Goal: Task Accomplishment & Management: Use online tool/utility

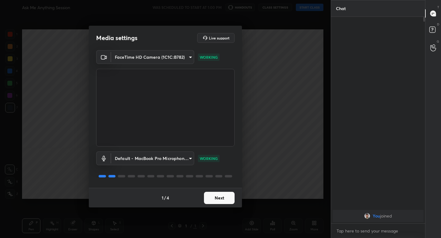
click at [223, 196] on button "Next" at bounding box center [219, 198] width 31 height 12
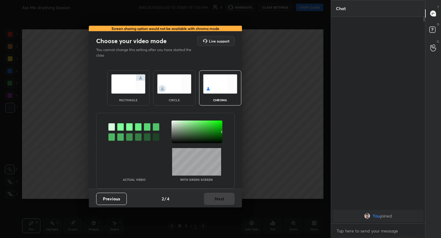
click at [133, 91] on img at bounding box center [128, 83] width 34 height 19
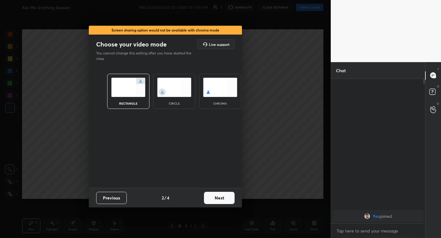
click at [220, 193] on button "Next" at bounding box center [219, 198] width 31 height 12
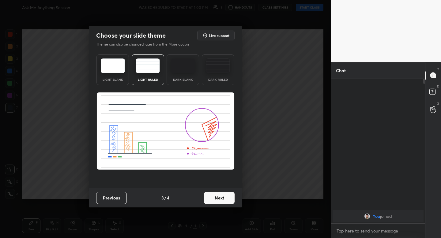
click at [216, 198] on button "Next" at bounding box center [219, 198] width 31 height 12
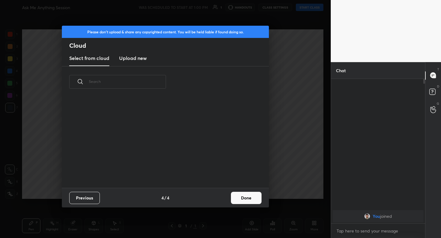
scroll to position [90, 197]
click at [246, 190] on div "Previous 4 / 4 Done" at bounding box center [165, 198] width 207 height 20
click at [245, 194] on button "Done" at bounding box center [246, 198] width 31 height 12
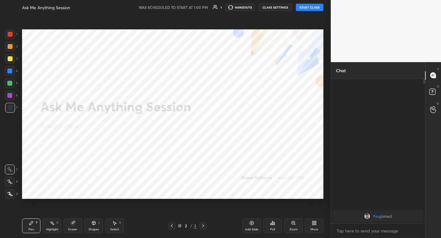
click at [305, 9] on button "START CLASS" at bounding box center [310, 7] width 28 height 7
click at [249, 8] on span "mute" at bounding box center [249, 7] width 9 height 4
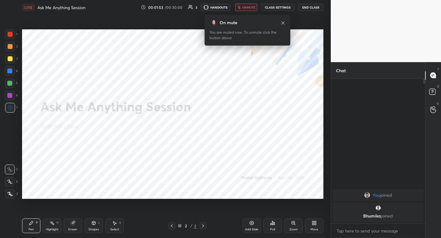
click at [249, 8] on span "unmute" at bounding box center [248, 7] width 13 height 4
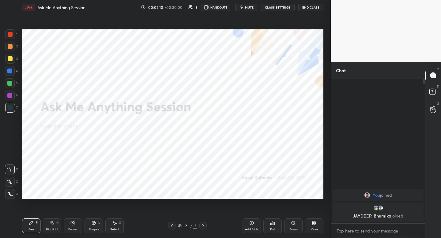
click at [249, 8] on span "mute" at bounding box center [249, 7] width 9 height 4
click at [249, 8] on span "unmute" at bounding box center [248, 7] width 13 height 4
click at [249, 8] on span "mute" at bounding box center [249, 7] width 9 height 4
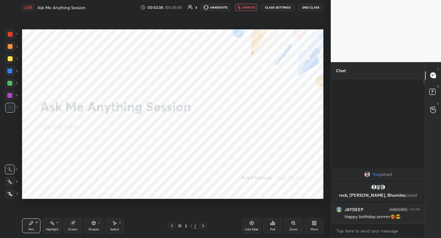
click at [249, 8] on span "unmute" at bounding box center [248, 7] width 13 height 4
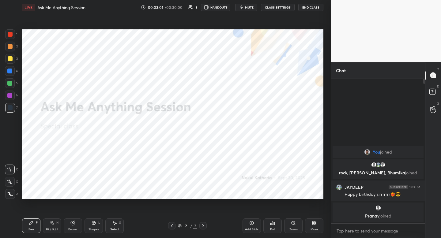
click at [242, 6] on icon "button" at bounding box center [241, 7] width 5 height 5
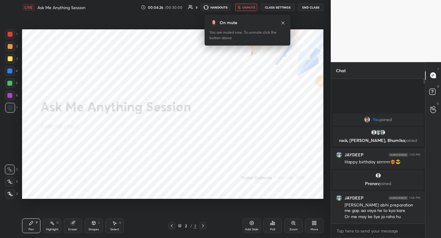
click at [241, 6] on icon "button" at bounding box center [240, 8] width 4 height 4
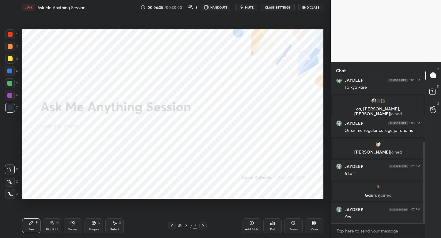
scroll to position [134, 0]
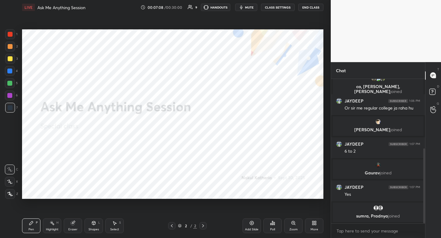
click at [251, 10] on button "mute" at bounding box center [246, 7] width 22 height 7
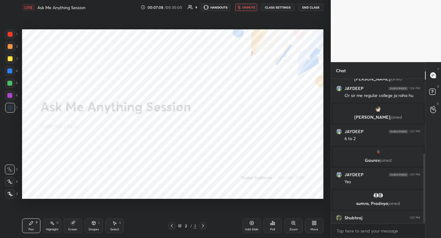
scroll to position [154, 0]
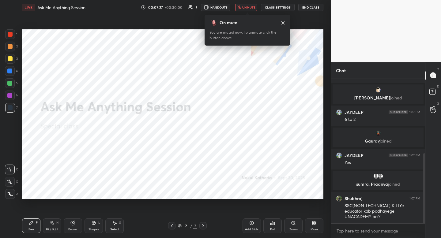
click at [251, 10] on button "unmute" at bounding box center [246, 7] width 22 height 7
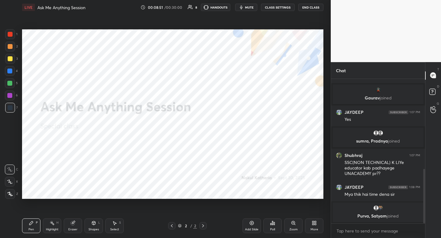
scroll to position [241, 0]
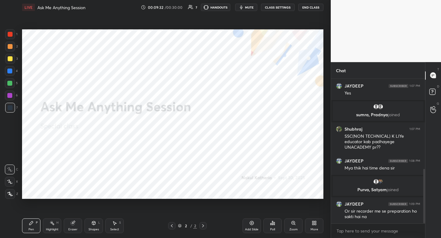
click at [254, 10] on button "mute" at bounding box center [246, 7] width 22 height 7
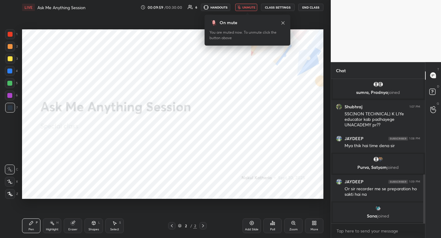
scroll to position [284, 0]
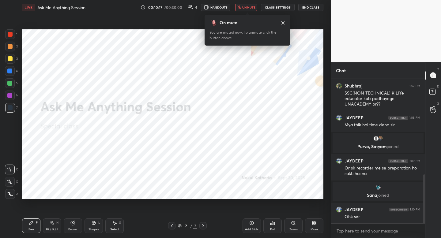
click at [254, 10] on button "unmute" at bounding box center [246, 7] width 22 height 7
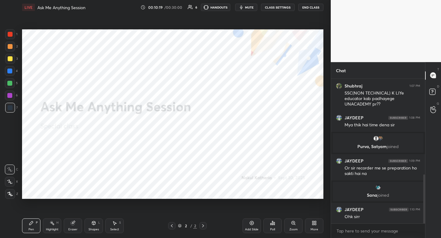
click at [254, 10] on button "mute" at bounding box center [246, 7] width 22 height 7
click at [254, 10] on button "unmute" at bounding box center [246, 7] width 22 height 7
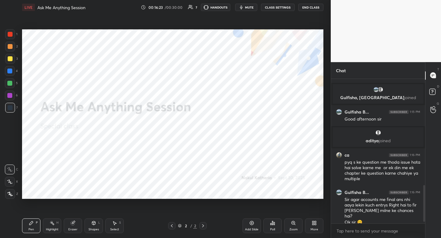
scroll to position [426, 0]
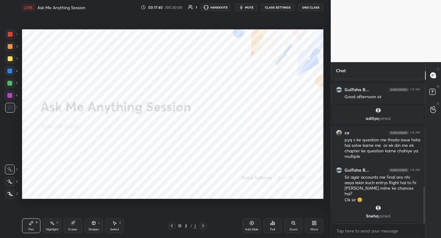
click at [247, 9] on span "mute" at bounding box center [249, 7] width 9 height 4
click at [247, 9] on span "unmute" at bounding box center [248, 7] width 13 height 4
click at [245, 7] on button "mute" at bounding box center [246, 7] width 22 height 7
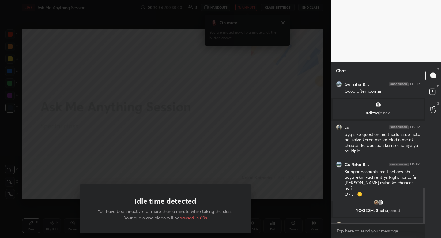
scroll to position [442, 0]
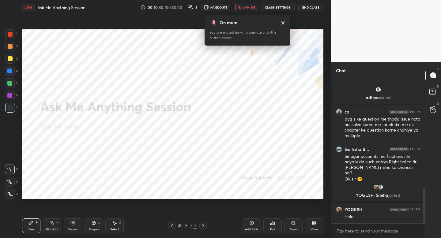
click at [246, 7] on span "unmute" at bounding box center [248, 7] width 13 height 4
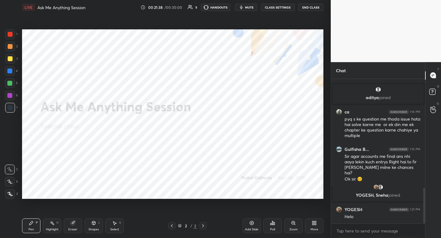
click at [317, 9] on button "End Class" at bounding box center [311, 7] width 25 height 7
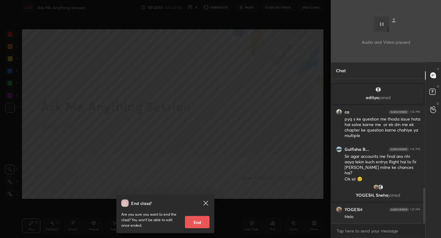
click at [202, 224] on button "End" at bounding box center [197, 222] width 25 height 12
type textarea "x"
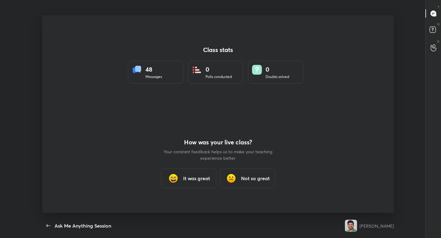
scroll to position [0, 0]
